Goal: Task Accomplishment & Management: Use online tool/utility

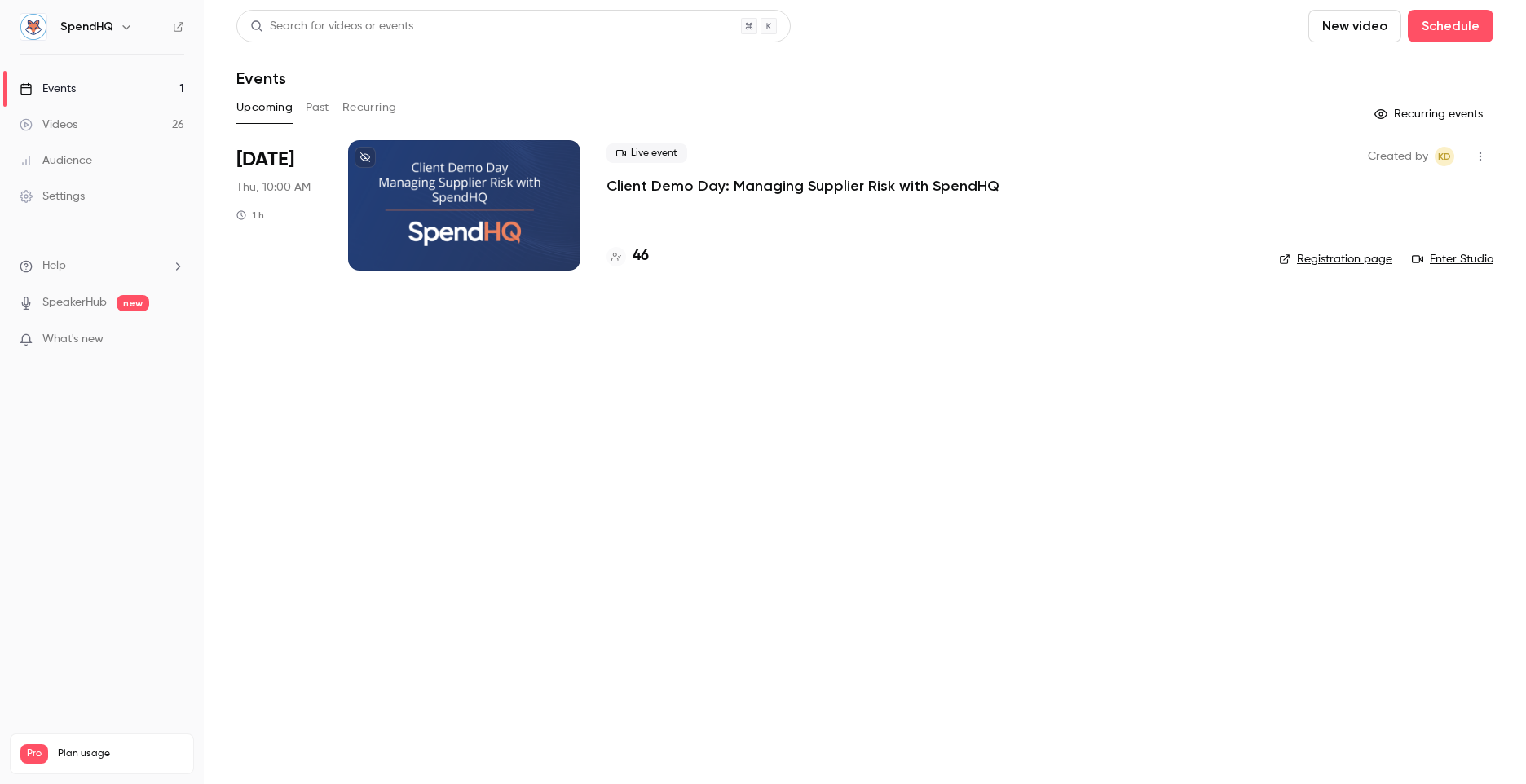
click at [477, 170] on div at bounding box center [464, 205] width 232 height 130
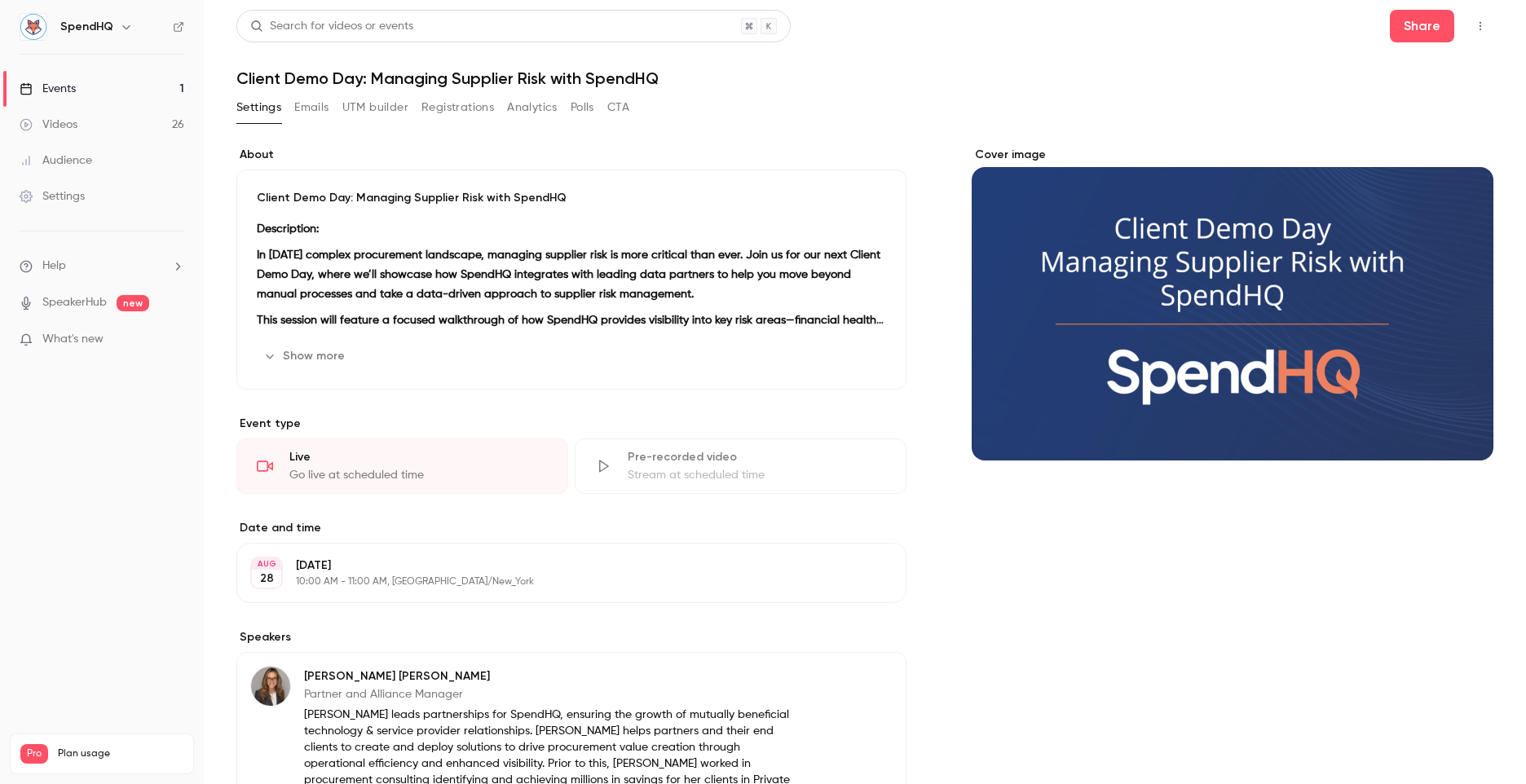
click at [390, 108] on button "UTM builder" at bounding box center [376, 107] width 66 height 26
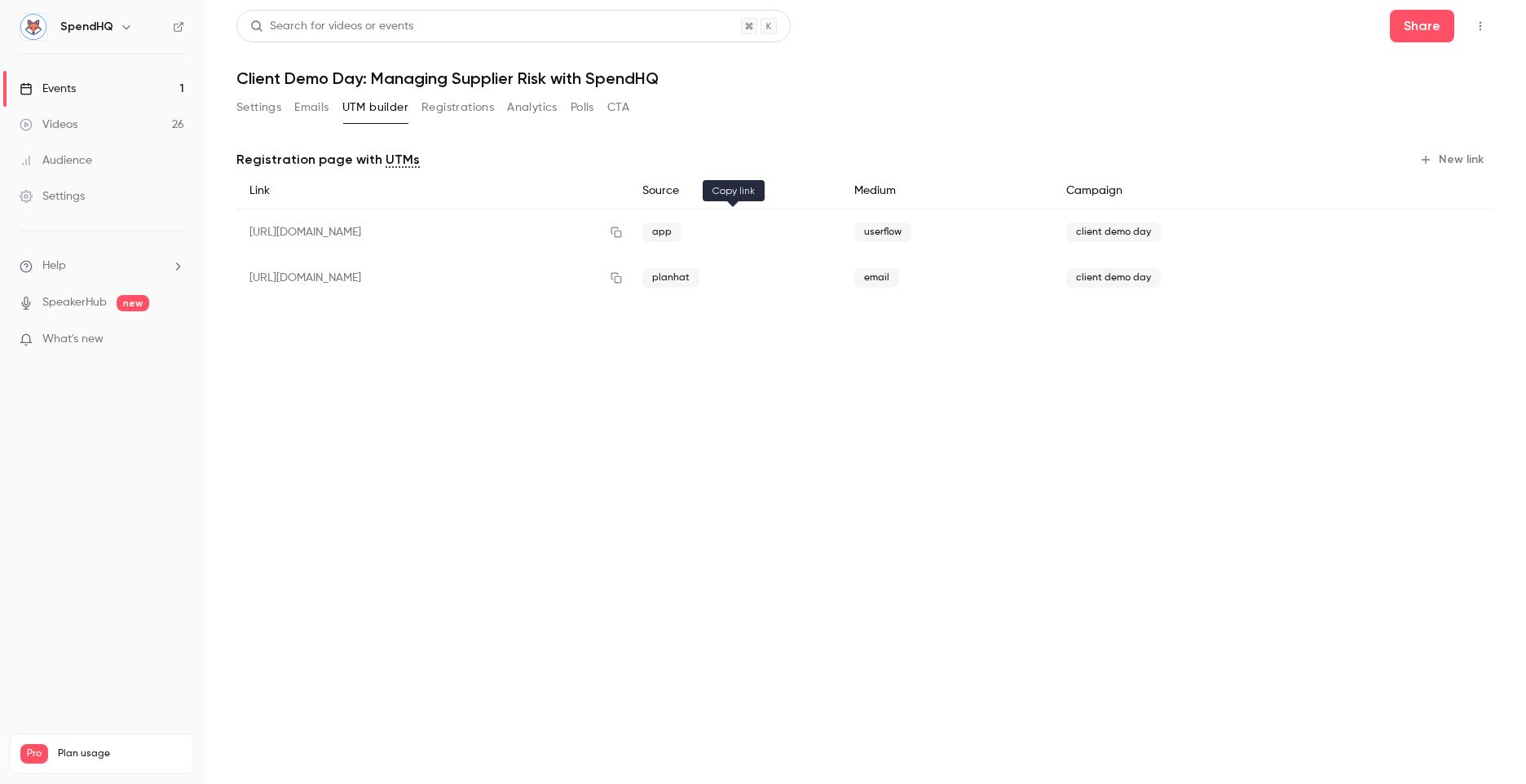
click at [623, 227] on icon "button" at bounding box center [616, 232] width 13 height 12
click at [452, 100] on button "Registrations" at bounding box center [457, 107] width 72 height 26
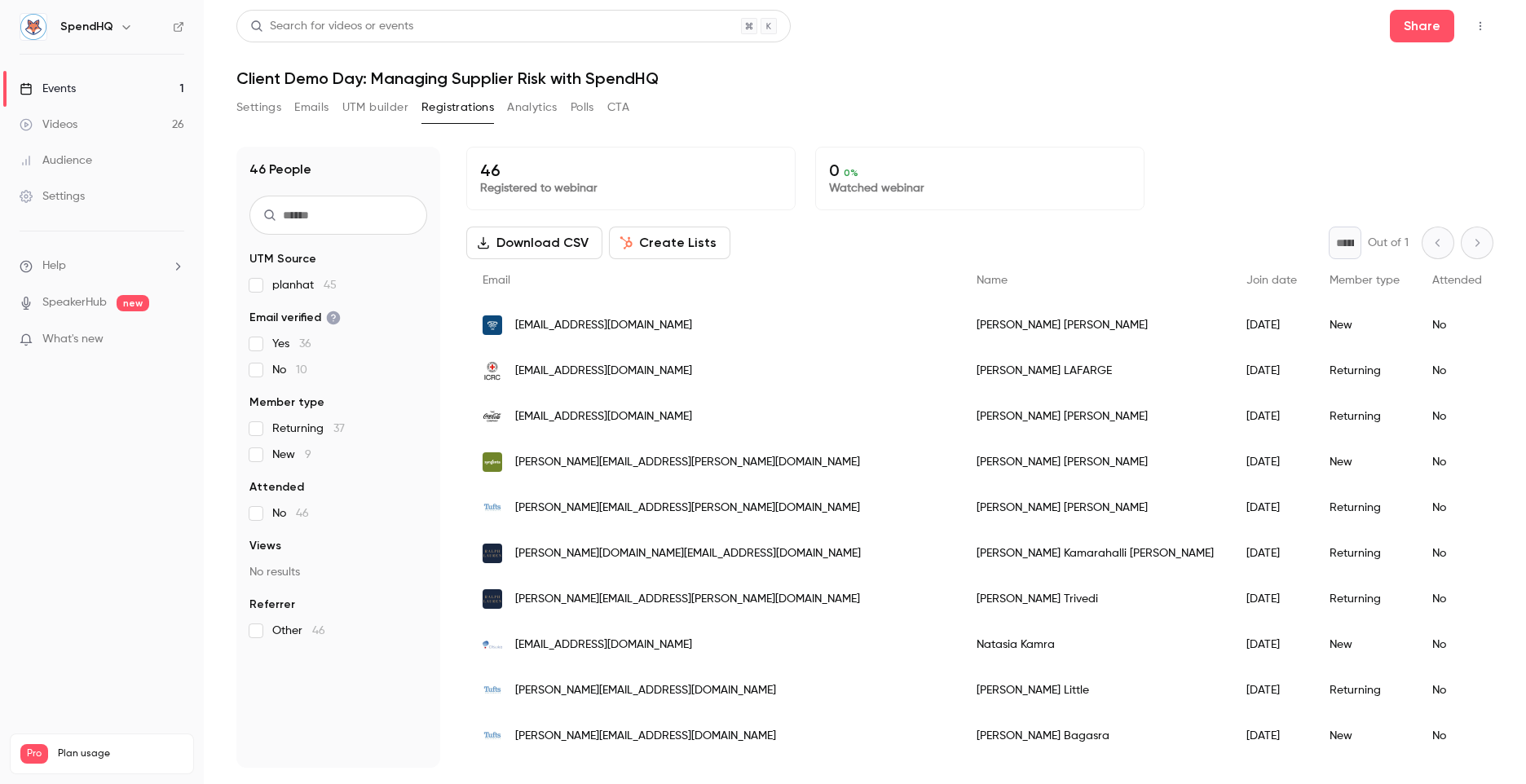
click at [76, 89] on div "Events" at bounding box center [47, 88] width 56 height 16
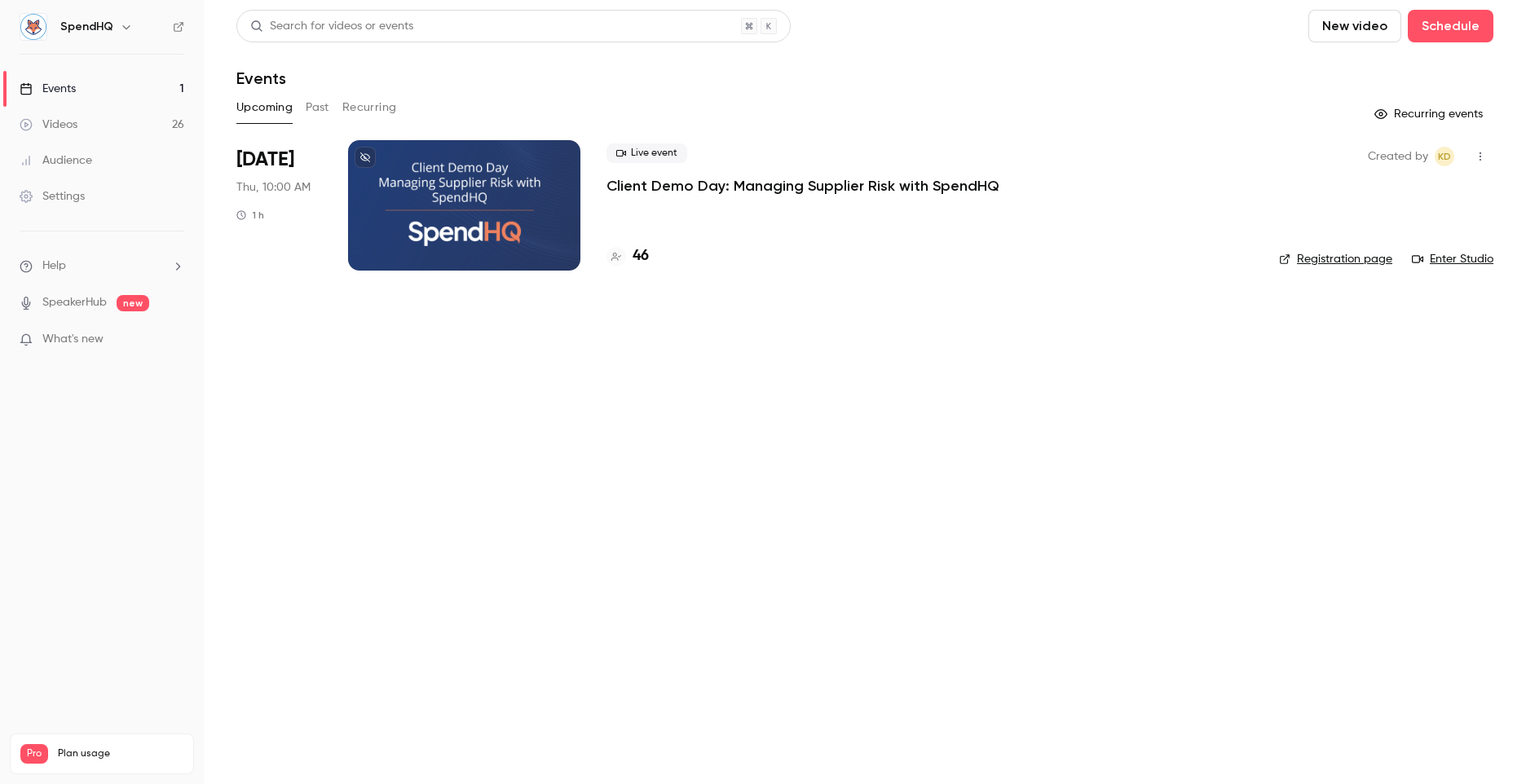
click at [490, 193] on div at bounding box center [464, 205] width 232 height 130
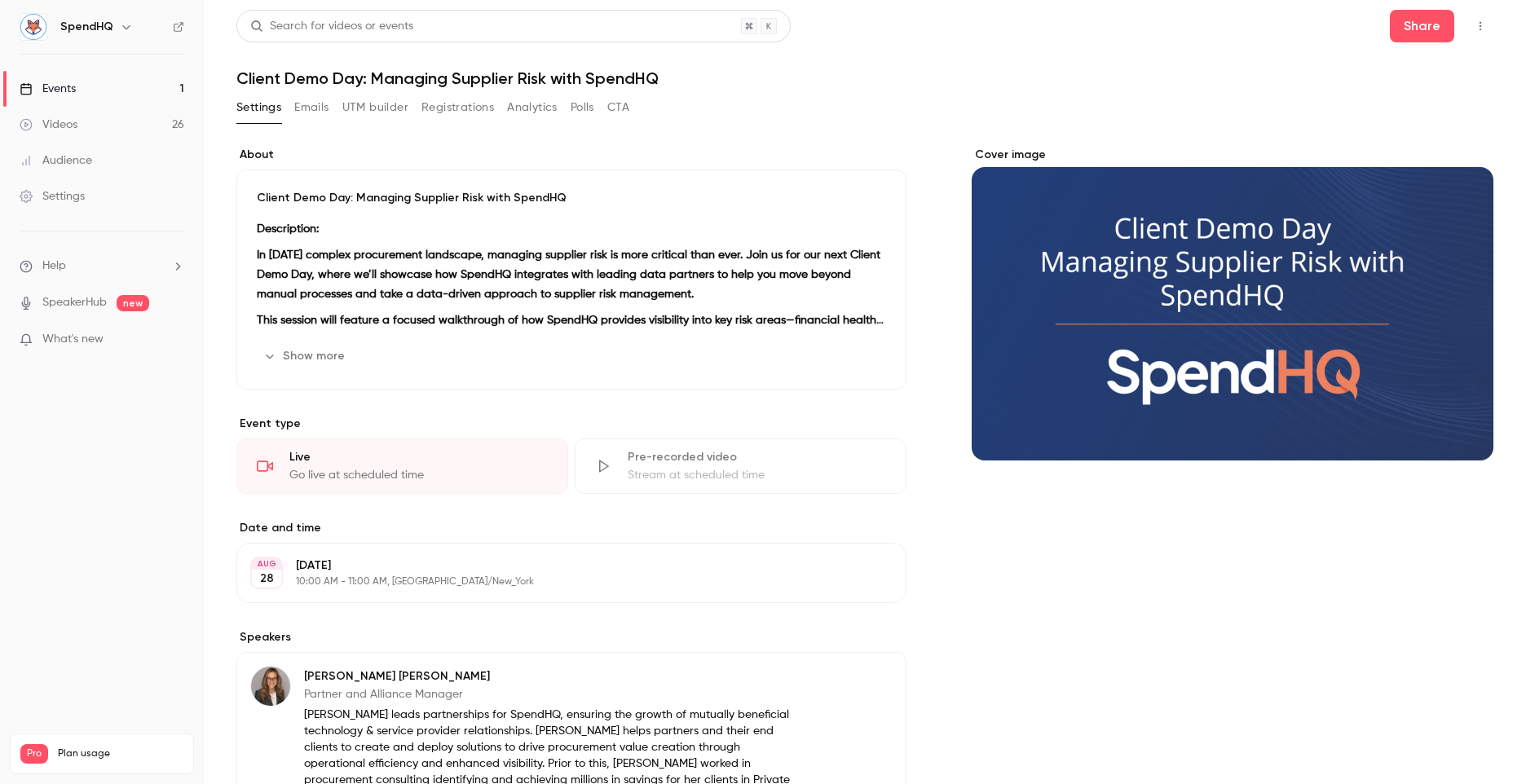
click at [320, 353] on button "Show more" at bounding box center [306, 356] width 98 height 26
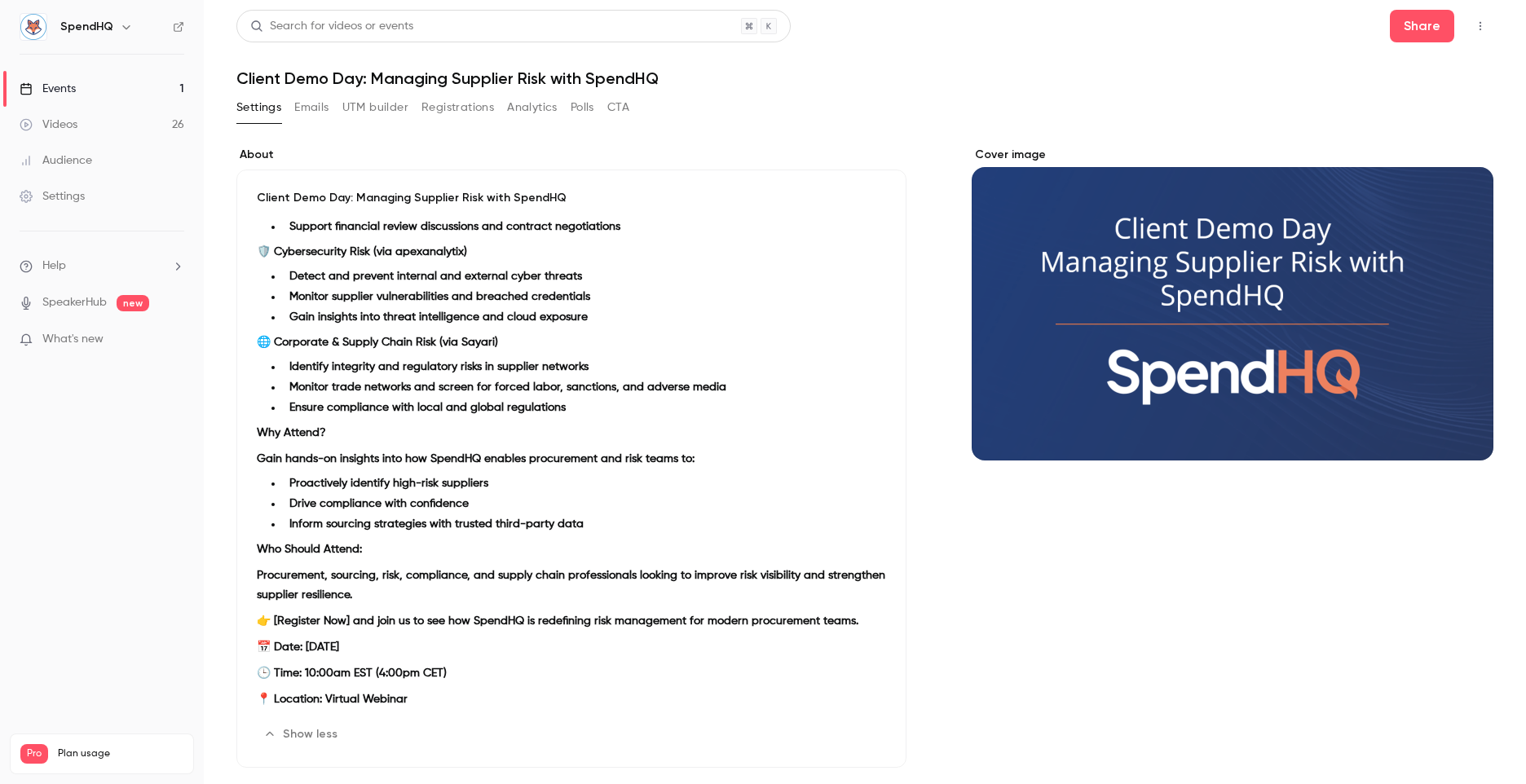
scroll to position [202, 0]
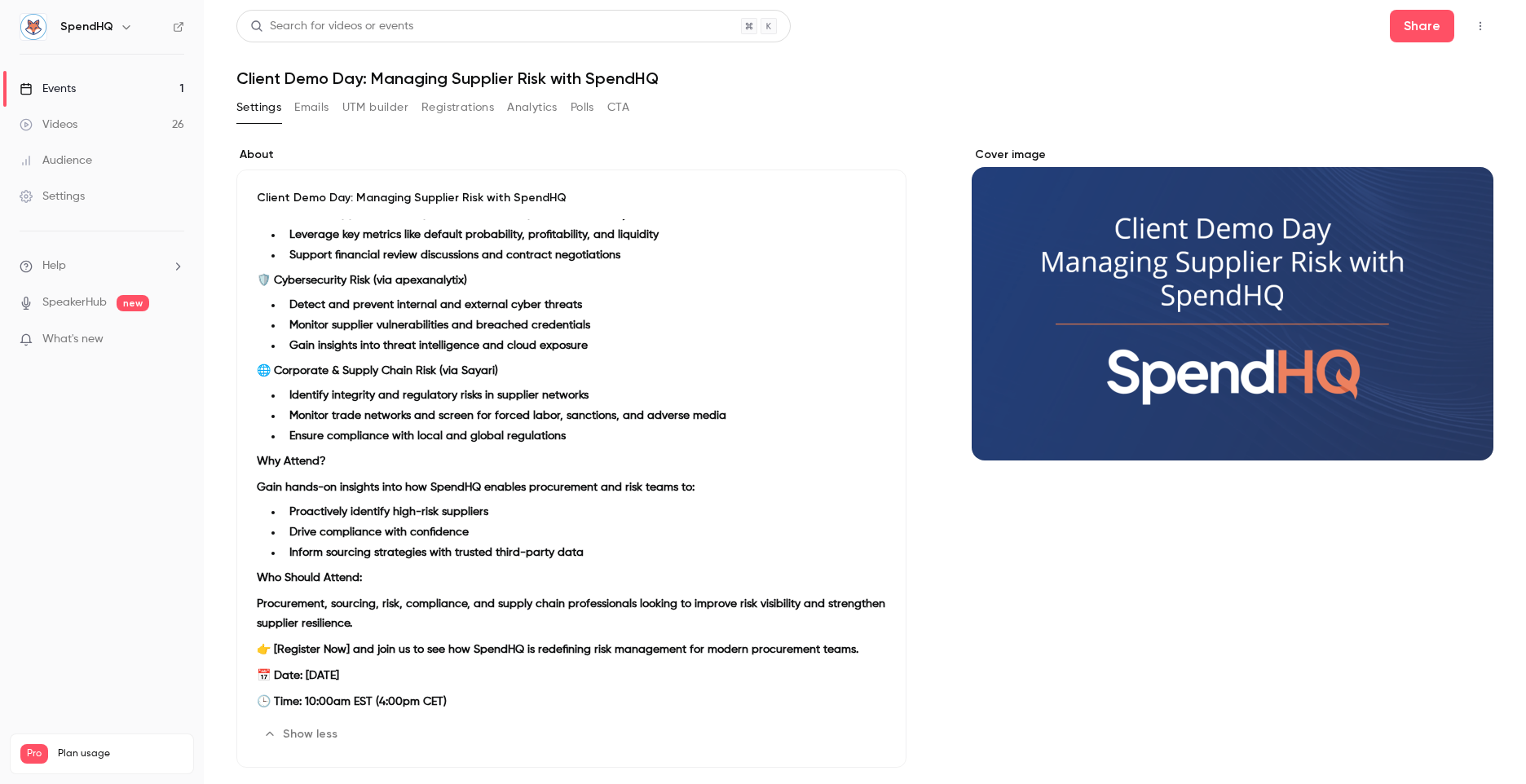
click at [390, 104] on button "UTM builder" at bounding box center [376, 107] width 66 height 26
